Goal: Find specific page/section: Find specific page/section

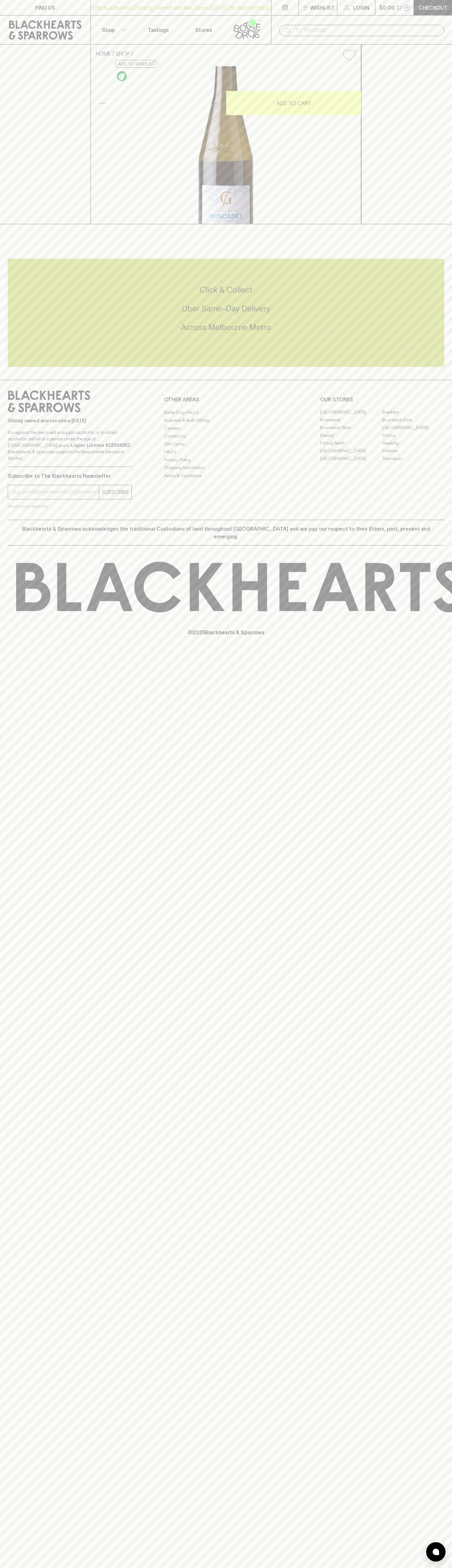
click at [67, 2] on link "FIND US" at bounding box center [45, 7] width 90 height 15
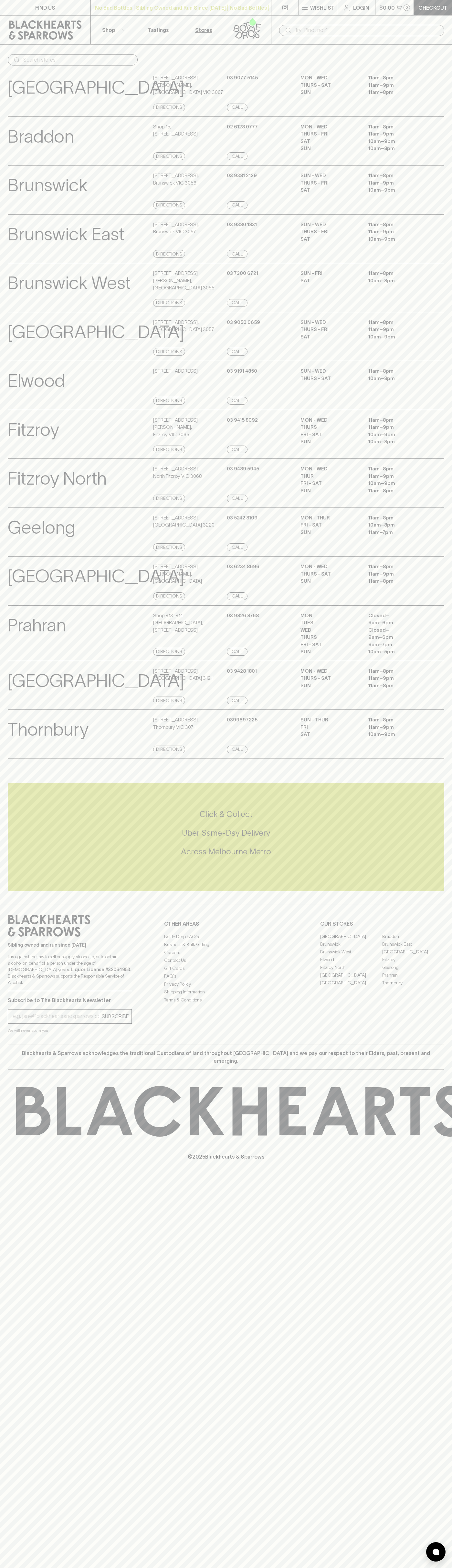
click at [451, 738] on html "FIND US | No Bad Bottles | Sibling Owned and Run Since 2006 | No Bad Bottles | …" at bounding box center [226, 784] width 452 height 1568
click at [181, 1567] on html "FIND US | No Bad Bottles | Sibling Owned and Run Since 2006 | No Bad Bottles | …" at bounding box center [226, 784] width 452 height 1568
click at [22, 1430] on div "FIND US | No Bad Bottles | Sibling Owned and Run Since 2006 | No Bad Bottles | …" at bounding box center [226, 784] width 452 height 1568
